Goal: Information Seeking & Learning: Learn about a topic

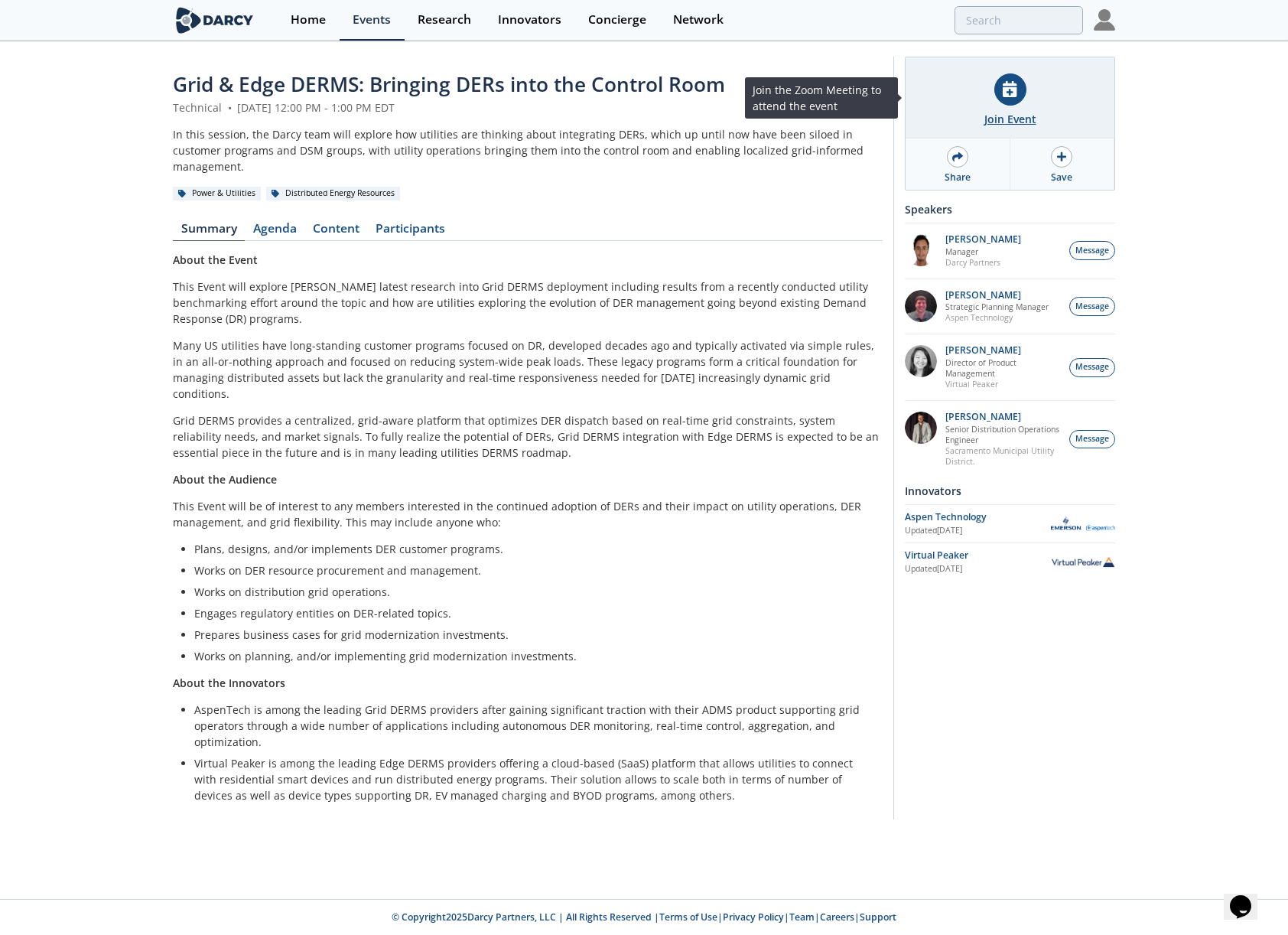
click at [1011, 88] on icon at bounding box center [1009, 89] width 14 height 16
click at [1023, 95] on div at bounding box center [1010, 90] width 32 height 32
